Goal: Transaction & Acquisition: Subscribe to service/newsletter

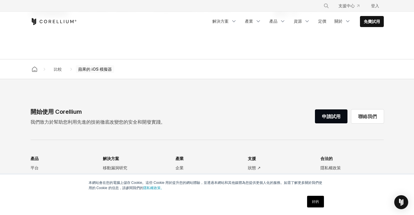
scroll to position [543, 0]
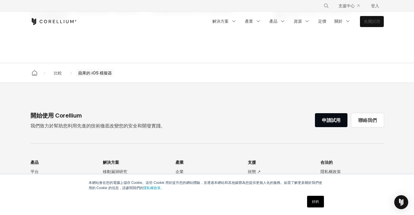
drag, startPoint x: 361, startPoint y: 21, endPoint x: 354, endPoint y: 21, distance: 6.1
click at [360, 21] on link "免費試用" at bounding box center [371, 21] width 23 height 10
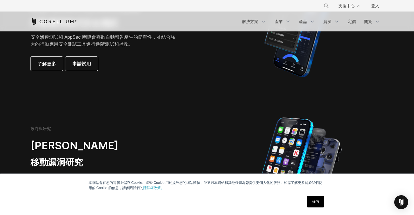
scroll to position [203, 0]
